Goal: Transaction & Acquisition: Obtain resource

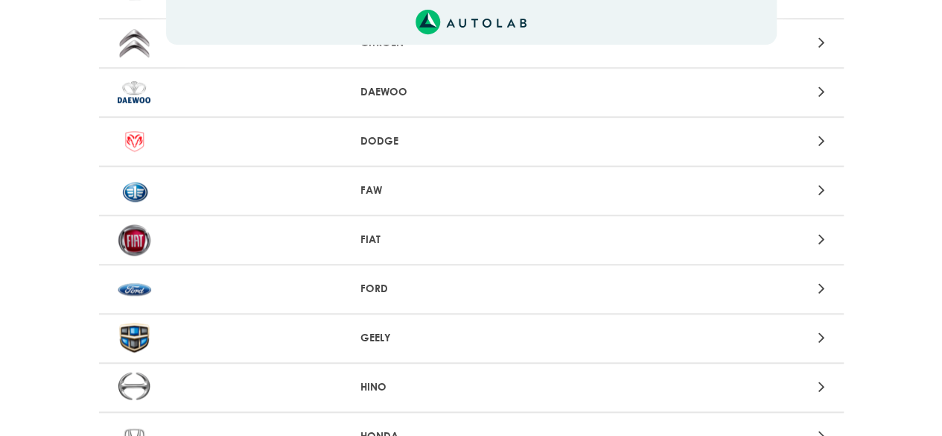
scroll to position [670, 0]
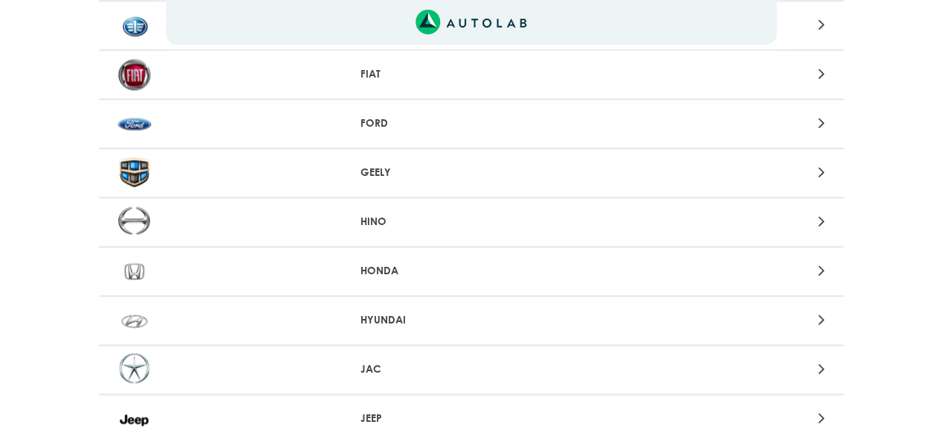
click at [255, 319] on div at bounding box center [227, 320] width 243 height 33
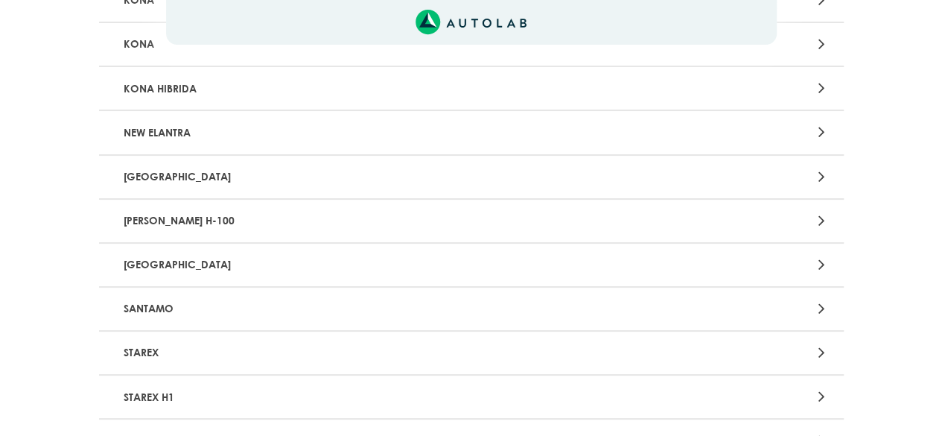
scroll to position [2829, 0]
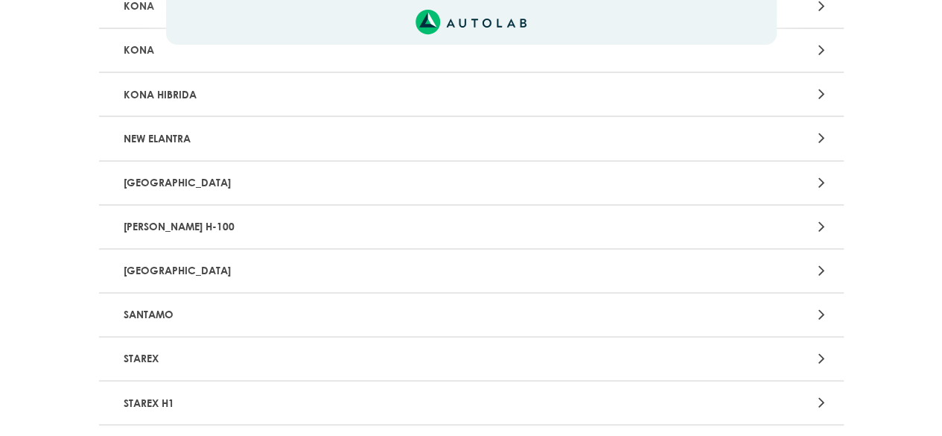
click at [183, 175] on p "[GEOGRAPHIC_DATA]" at bounding box center [350, 183] width 464 height 28
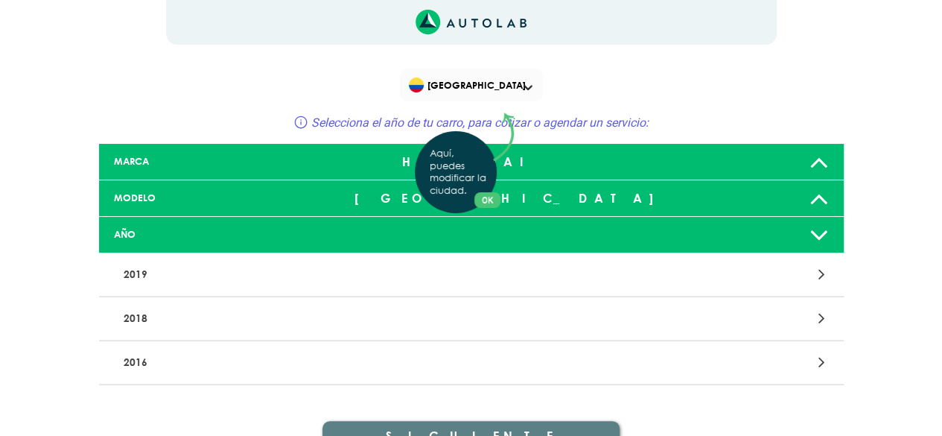
click at [153, 358] on div "Aquí, puedes modificar la ciudad. OK .aex,.bex{fill:none!important;stroke:#50c4…" at bounding box center [471, 218] width 942 height 436
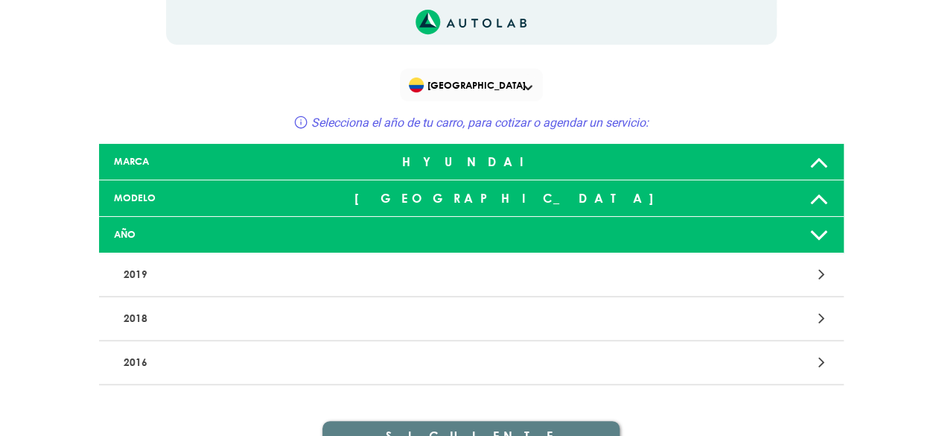
click at [395, 202] on div "[GEOGRAPHIC_DATA]" at bounding box center [471, 198] width 246 height 30
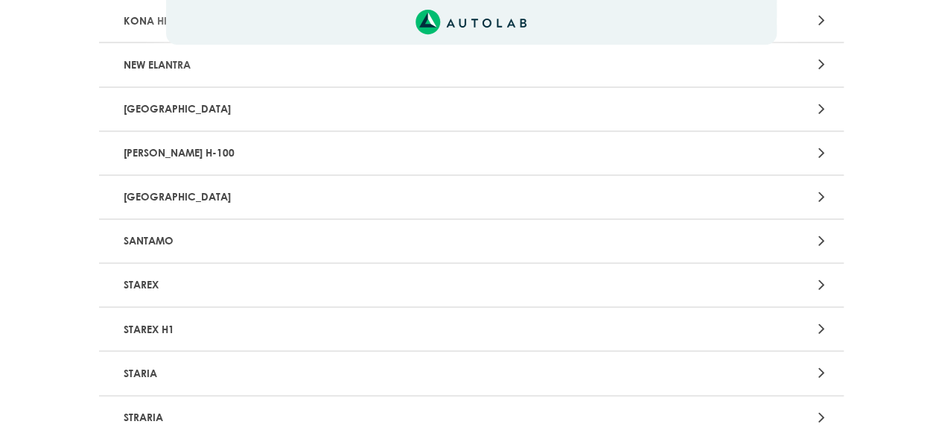
scroll to position [2904, 0]
click at [171, 106] on p "[GEOGRAPHIC_DATA]" at bounding box center [350, 109] width 464 height 28
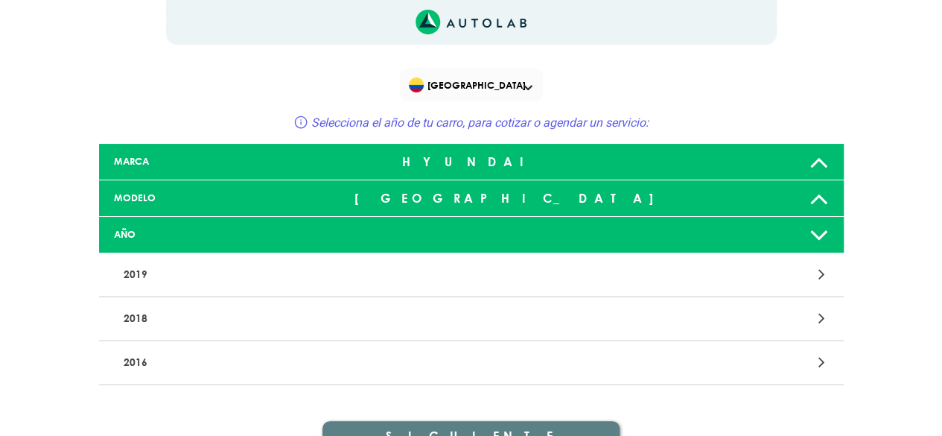
click at [162, 346] on div "2016" at bounding box center [471, 363] width 745 height 44
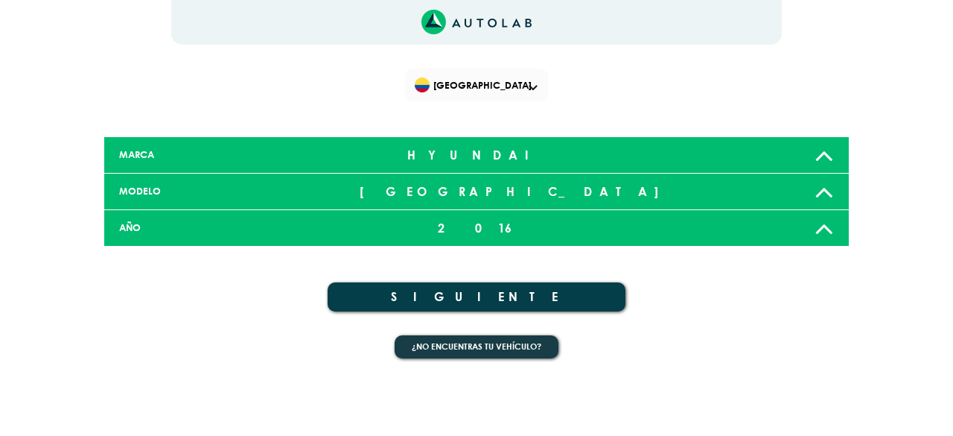
click at [423, 227] on div "2016" at bounding box center [477, 228] width 246 height 30
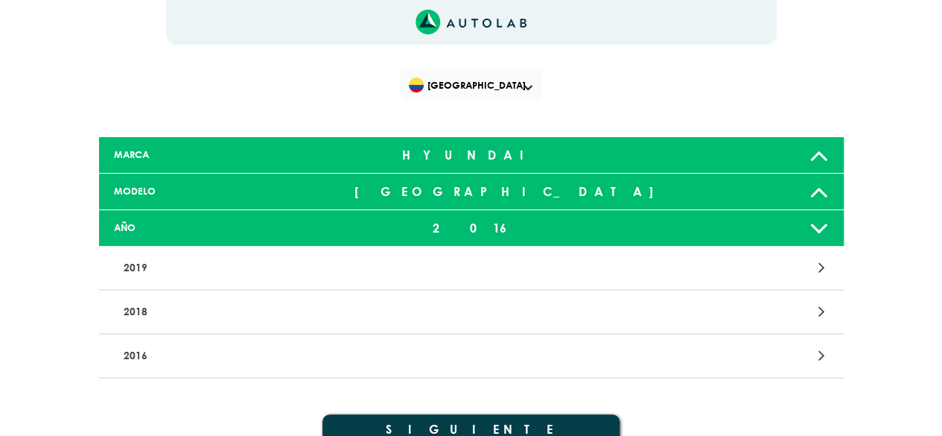
click at [235, 307] on p "2018" at bounding box center [350, 312] width 464 height 28
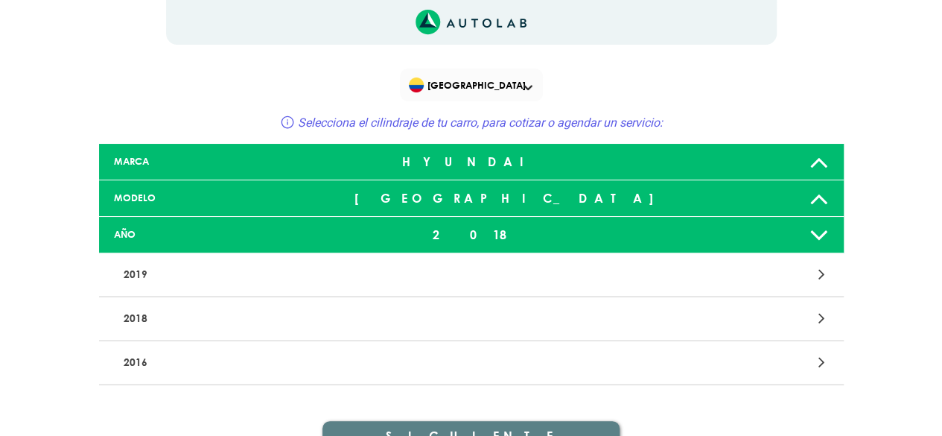
click at [310, 312] on p "2018" at bounding box center [350, 319] width 464 height 28
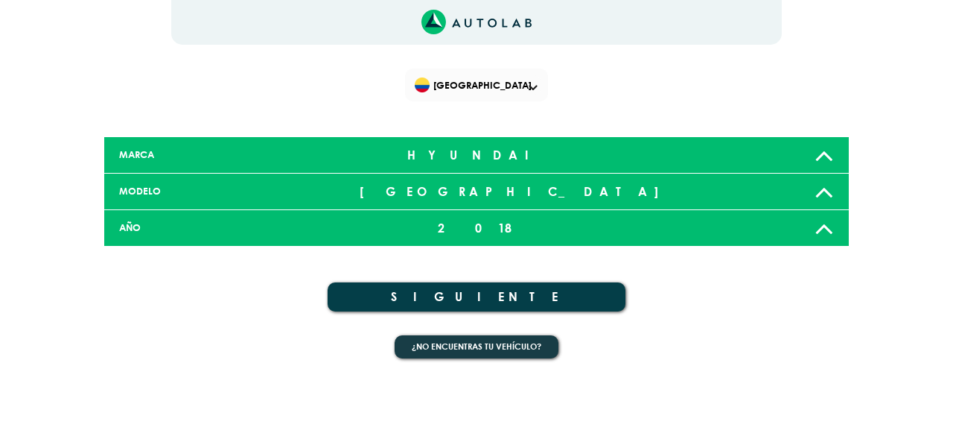
click at [512, 297] on button "SIGUIENTE" at bounding box center [477, 296] width 298 height 29
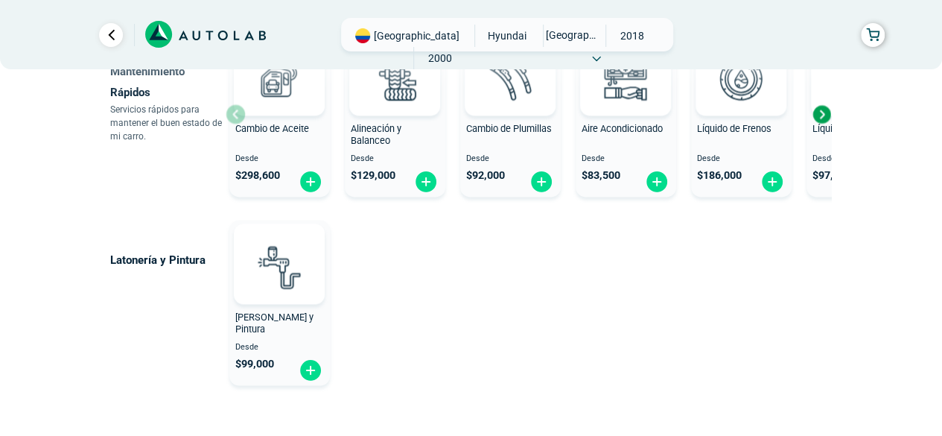
scroll to position [1042, 0]
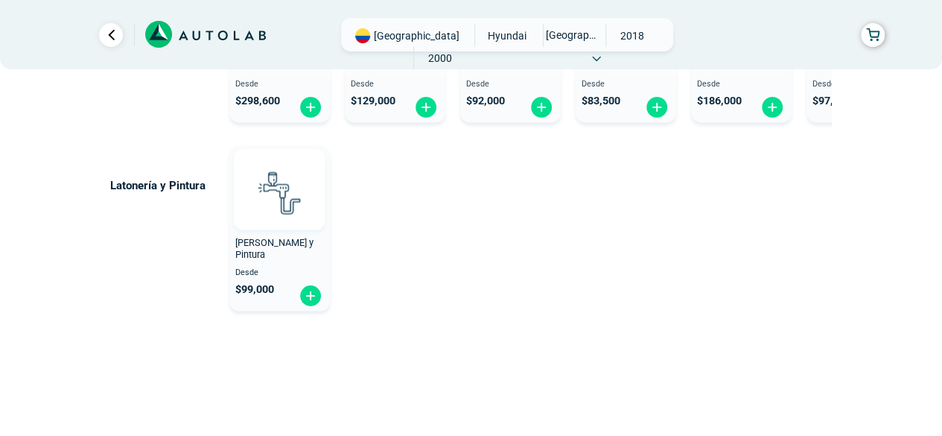
click at [276, 221] on img at bounding box center [279, 192] width 66 height 66
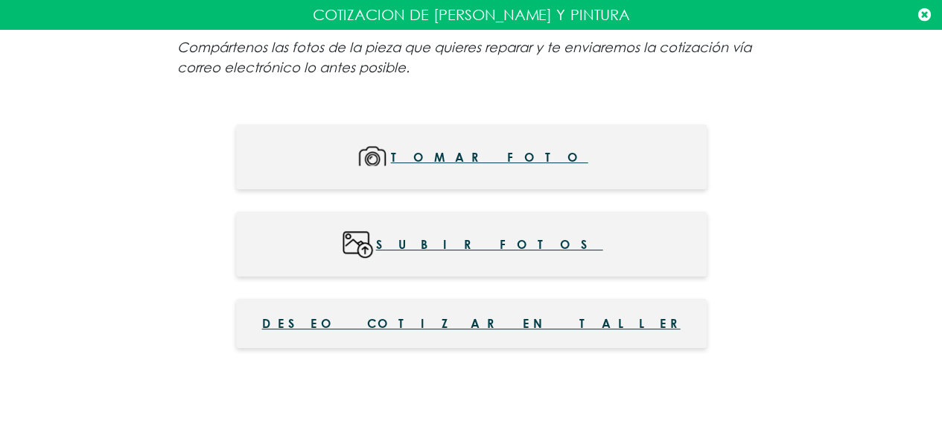
click at [482, 157] on span "Tomar foto" at bounding box center [489, 157] width 197 height 34
click at [450, 327] on span "Deseo cotizar en taller" at bounding box center [471, 323] width 418 height 18
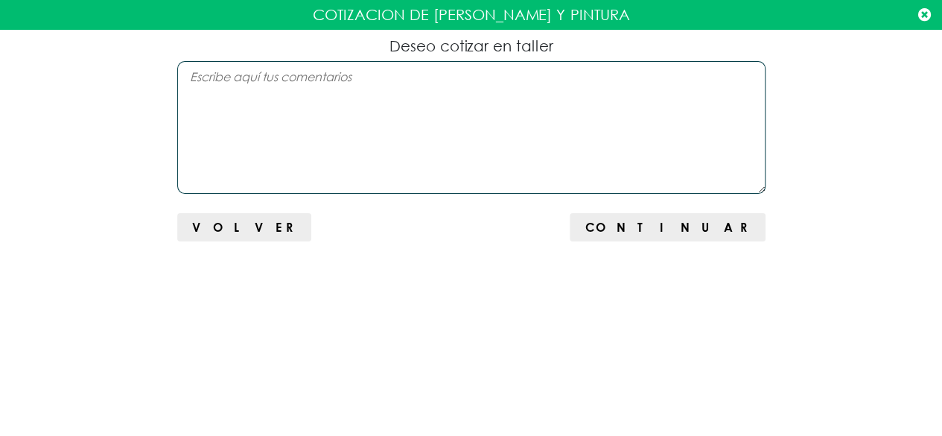
click at [301, 112] on textarea at bounding box center [471, 127] width 588 height 133
